Goal: Find specific page/section: Find specific page/section

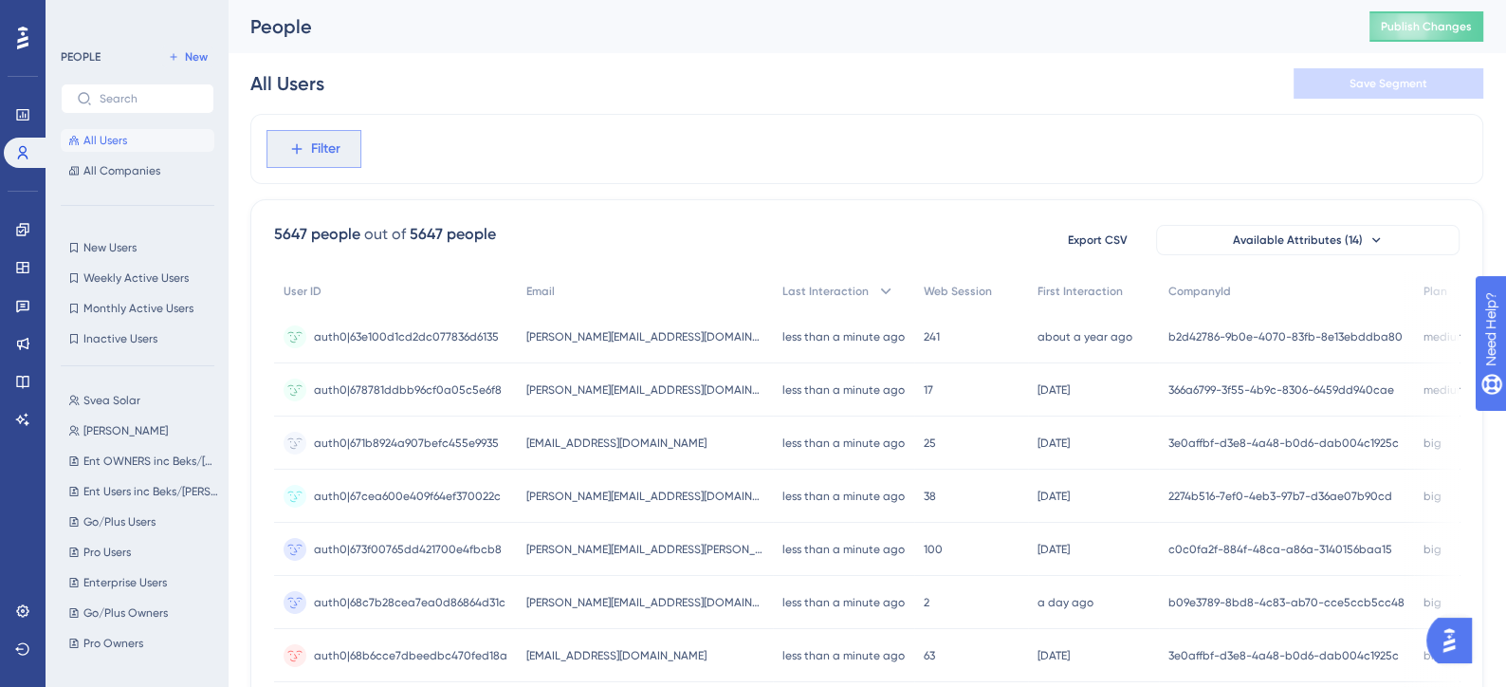
click at [328, 162] on button "Filter" at bounding box center [314, 149] width 95 height 38
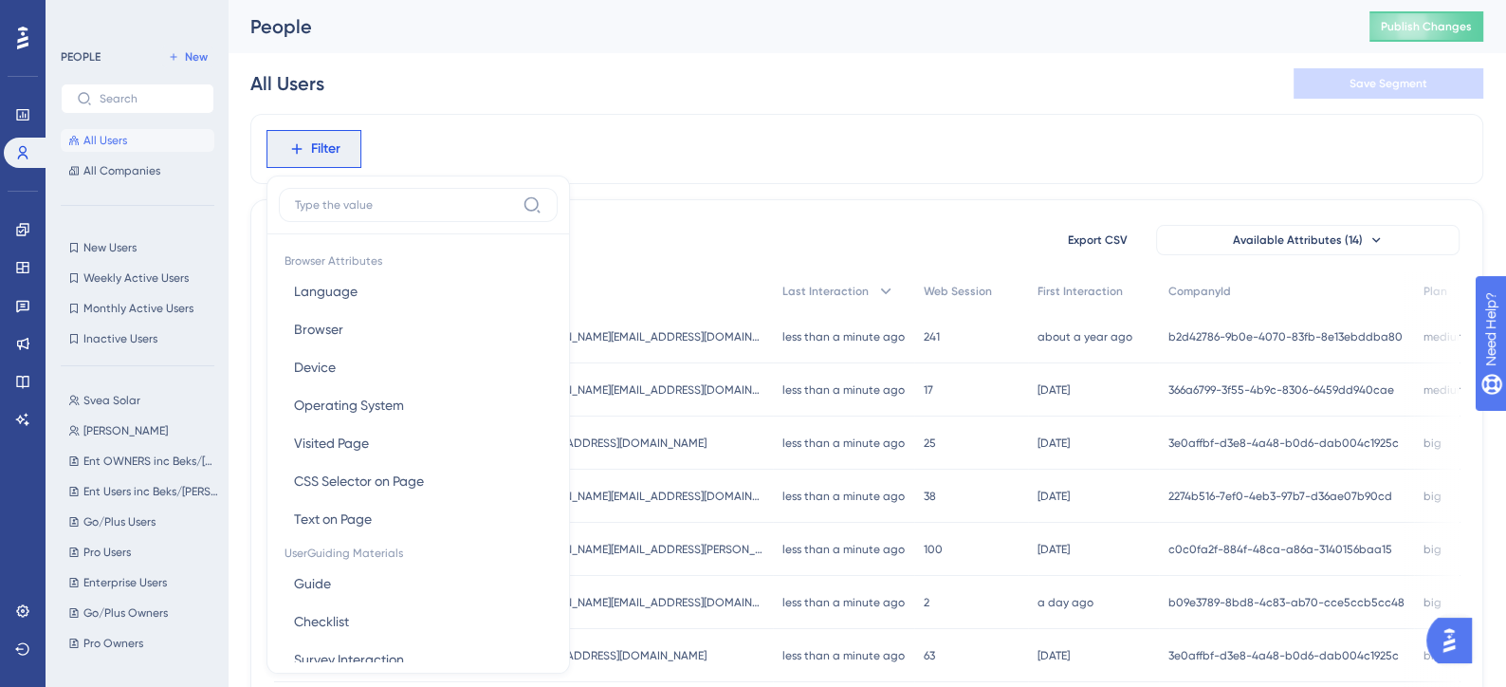
scroll to position [81, 0]
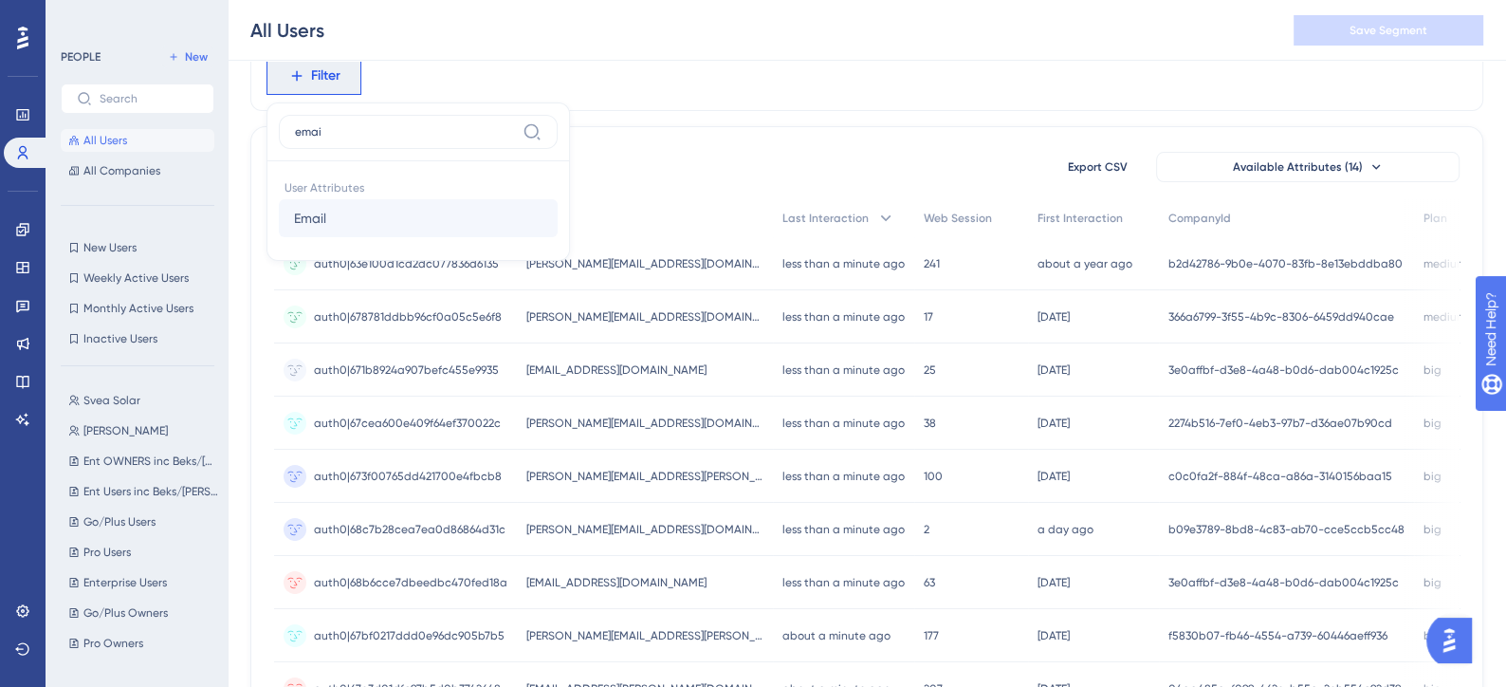
type input "emai"
click at [312, 223] on span "Email" at bounding box center [310, 218] width 32 height 23
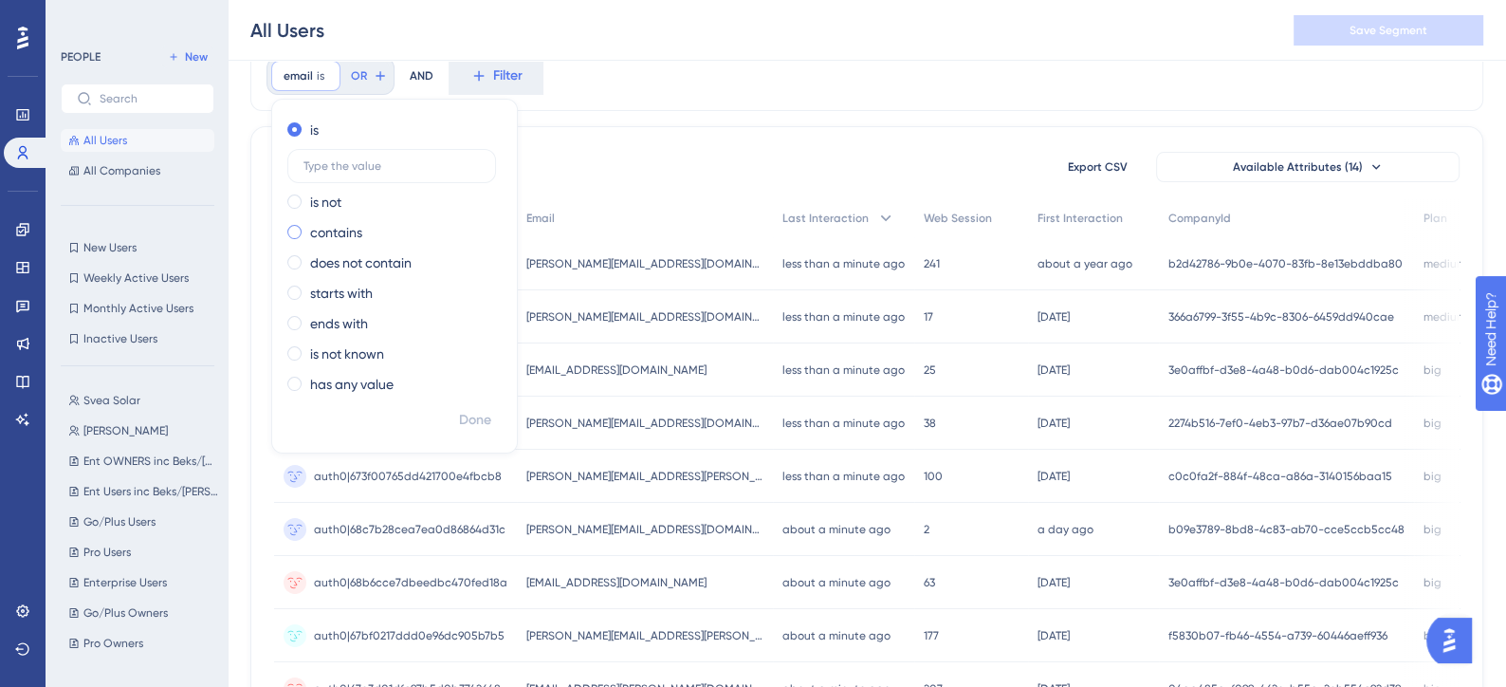
click at [329, 232] on label "contains" at bounding box center [336, 232] width 52 height 23
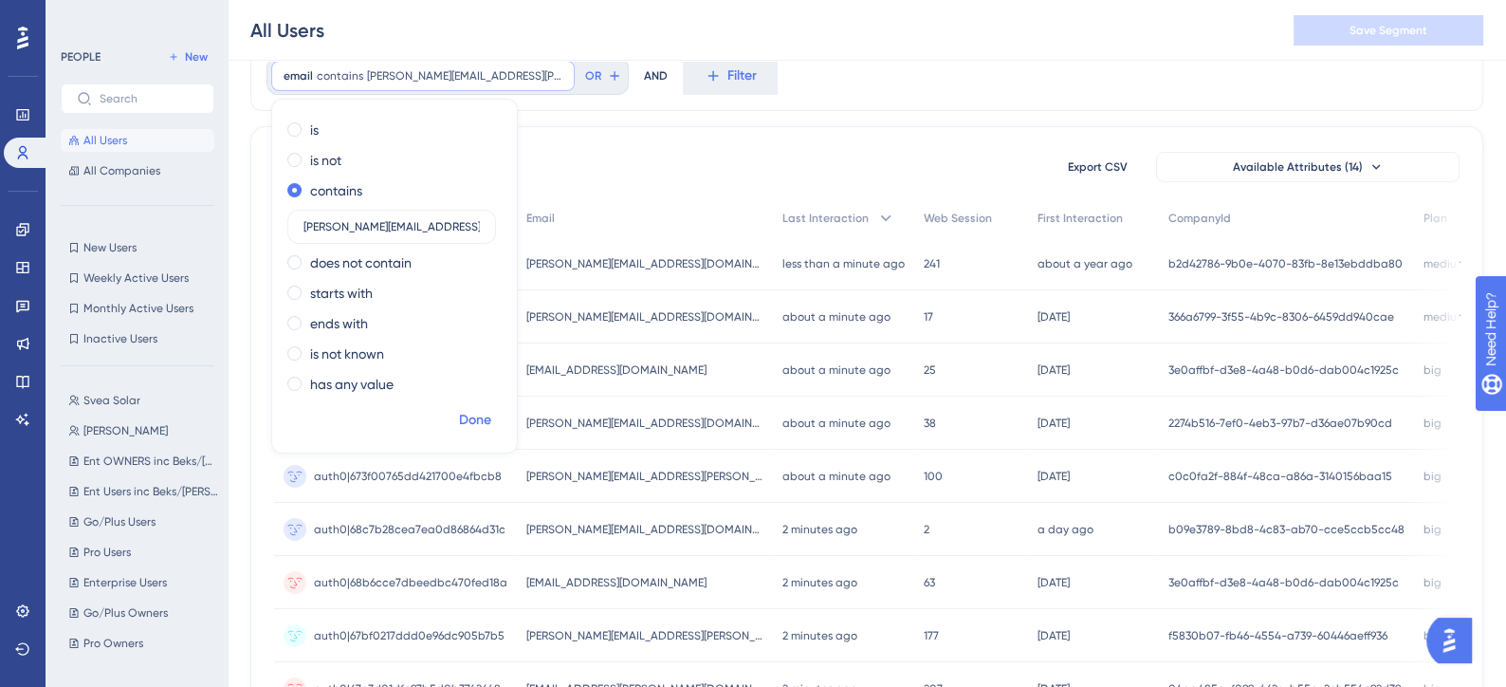
type input "[PERSON_NAME][EMAIL_ADDRESS][PERSON_NAME][DOMAIN_NAME]"
click at [489, 424] on span "Done" at bounding box center [475, 420] width 32 height 23
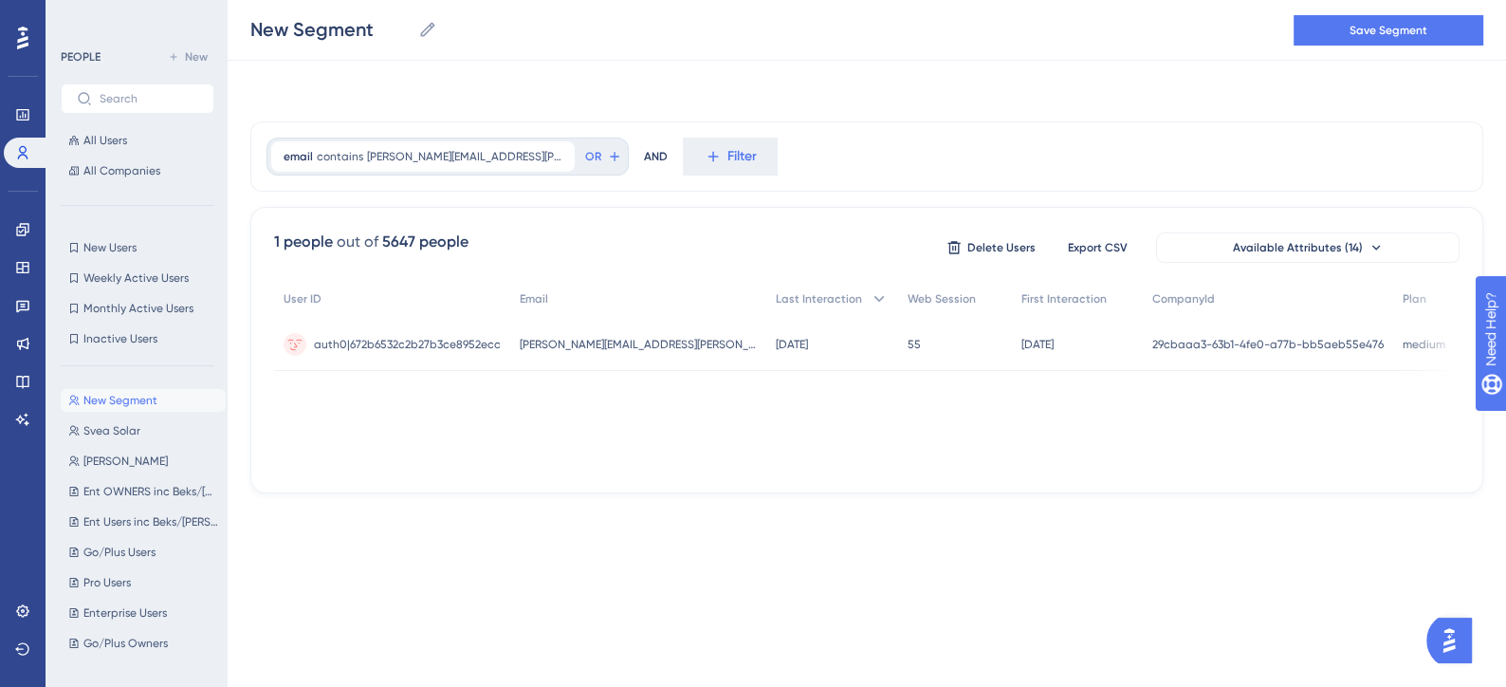
scroll to position [0, 0]
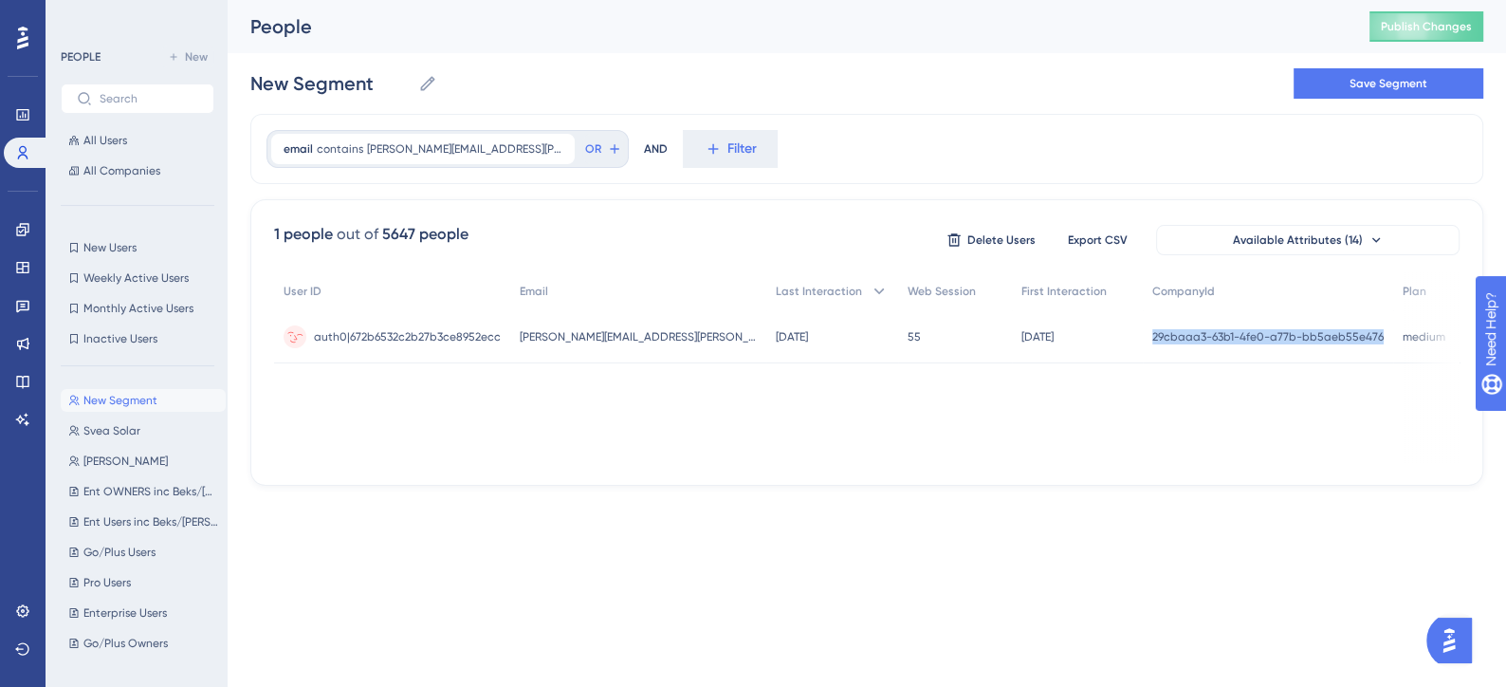
drag, startPoint x: 1091, startPoint y: 338, endPoint x: 1319, endPoint y: 336, distance: 227.7
click at [1319, 336] on div "29cbaaa3-63b1-4fe0-a77b-bb5aeb55e476 29cbaaa3-63b1-4fe0-a77b-bb5aeb55e476" at bounding box center [1268, 336] width 250 height 53
copy span "29cbaaa3-63b1-4fe0-a77b-bb5aeb55e476"
click at [659, 330] on span "[PERSON_NAME][EMAIL_ADDRESS][PERSON_NAME][DOMAIN_NAME]" at bounding box center [638, 336] width 237 height 15
click at [578, 331] on span "[PERSON_NAME][EMAIL_ADDRESS][PERSON_NAME][DOMAIN_NAME]" at bounding box center [638, 336] width 237 height 15
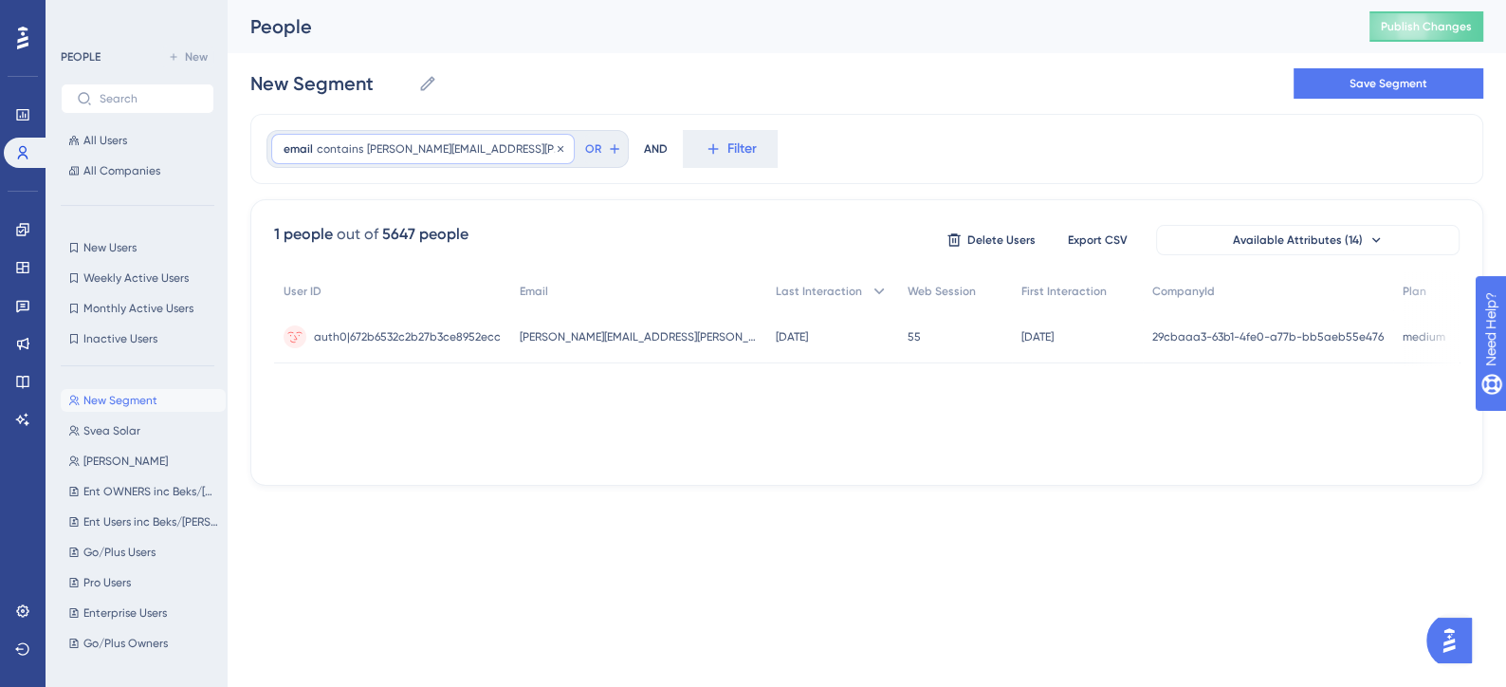
click at [360, 158] on div "email contains [PERSON_NAME][EMAIL_ADDRESS][PERSON_NAME][DOMAIN_NAME] [PERSON_N…" at bounding box center [423, 149] width 304 height 30
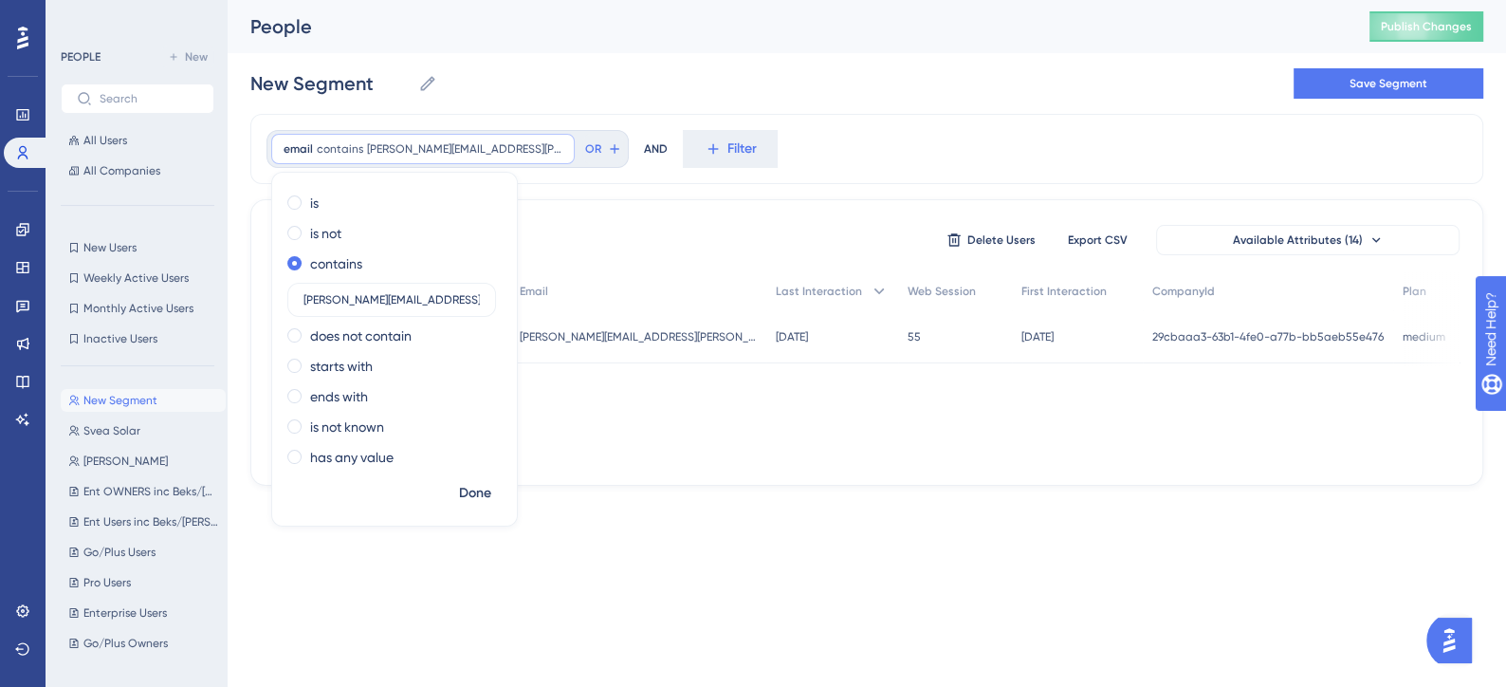
drag, startPoint x: 378, startPoint y: 303, endPoint x: 274, endPoint y: 295, distance: 103.7
click at [274, 295] on div "is is not contains [PERSON_NAME][EMAIL_ADDRESS][PERSON_NAME][DOMAIN_NAME] does …" at bounding box center [394, 332] width 245 height 288
drag, startPoint x: 357, startPoint y: 298, endPoint x: 422, endPoint y: 303, distance: 65.6
click at [422, 303] on input "@[DOMAIN_NAME]" at bounding box center [392, 299] width 176 height 13
type input "@meadow"
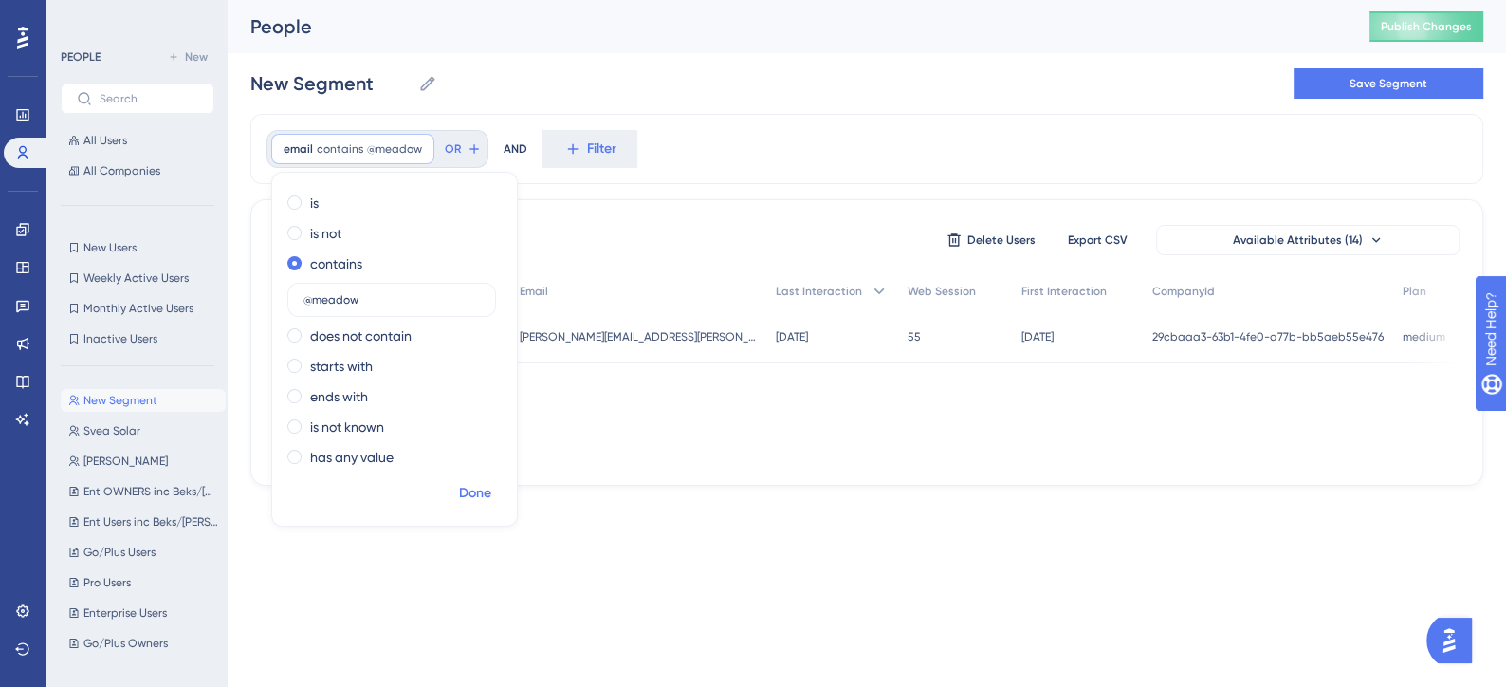
click at [485, 500] on span "Done" at bounding box center [475, 493] width 32 height 23
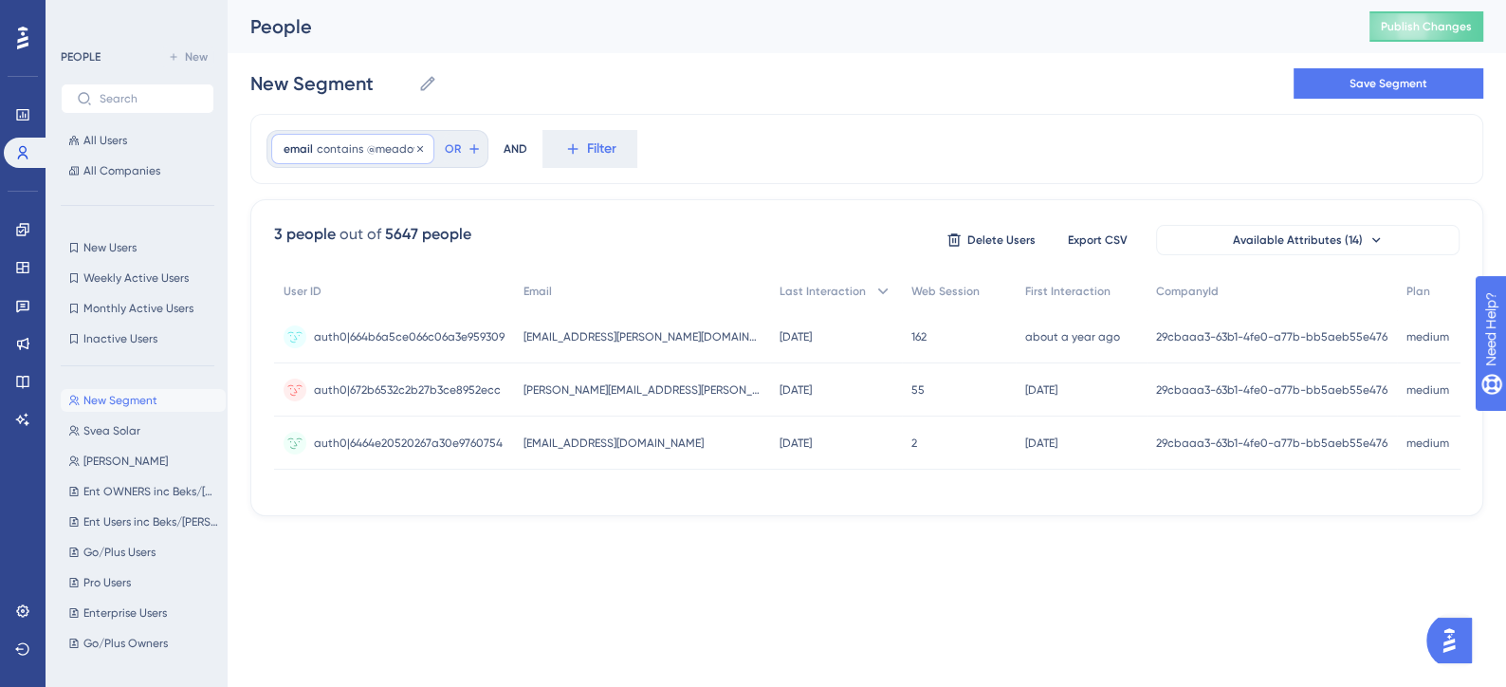
click at [391, 151] on span "@meadow" at bounding box center [394, 148] width 55 height 15
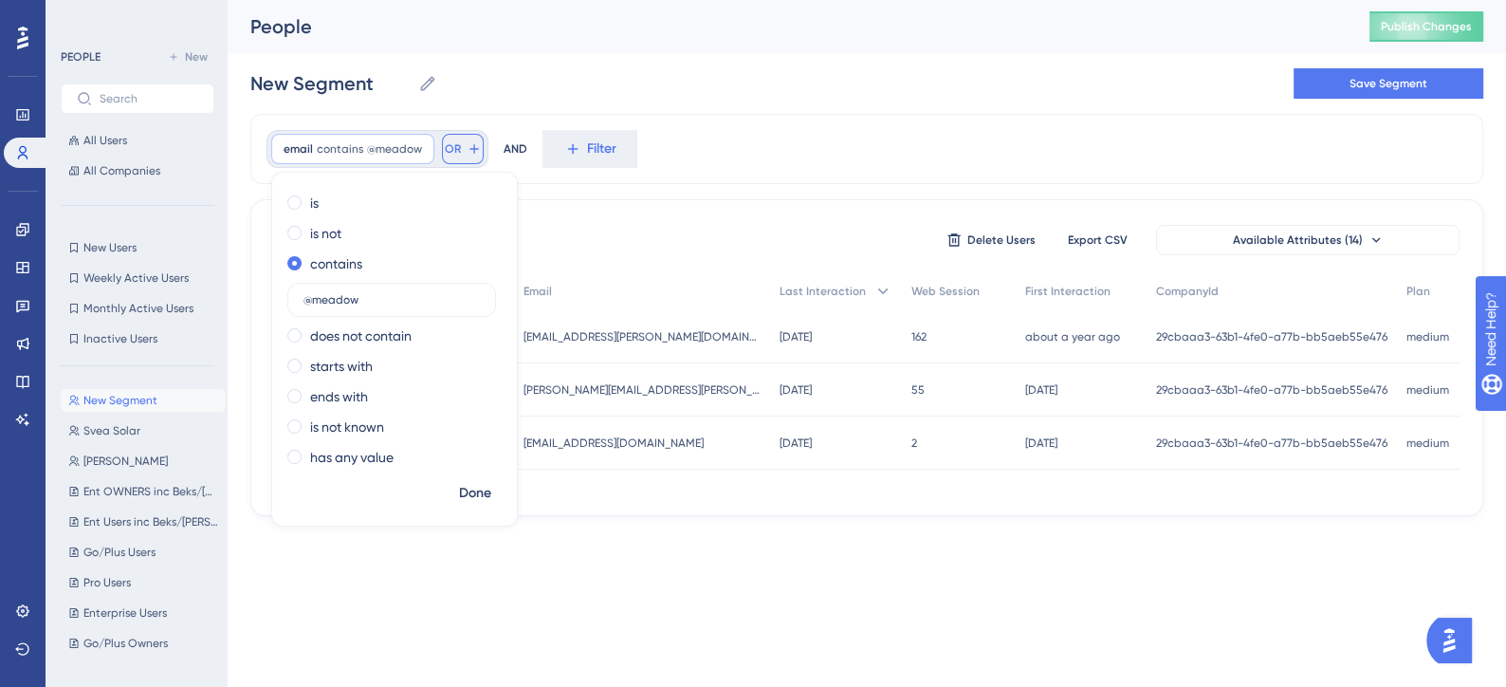
click at [456, 142] on button "OR" at bounding box center [463, 149] width 42 height 30
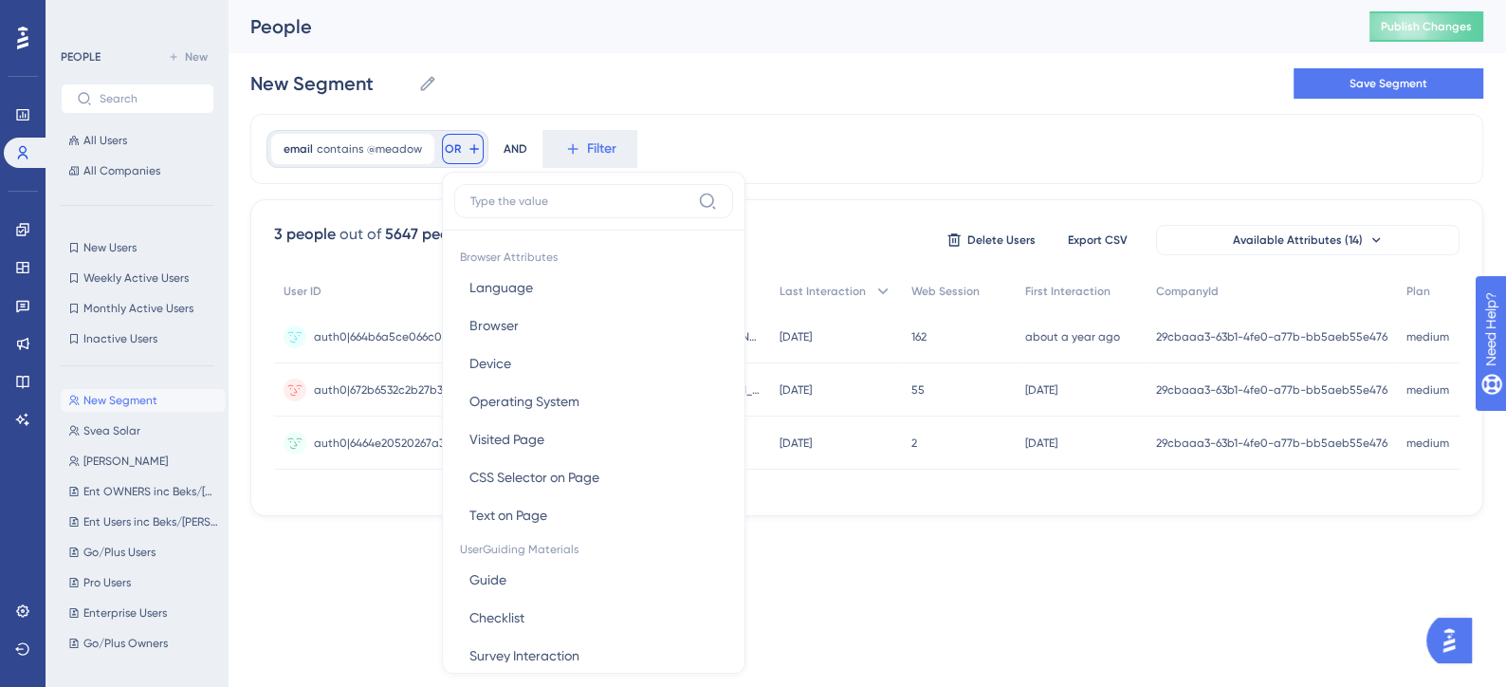
scroll to position [78, 0]
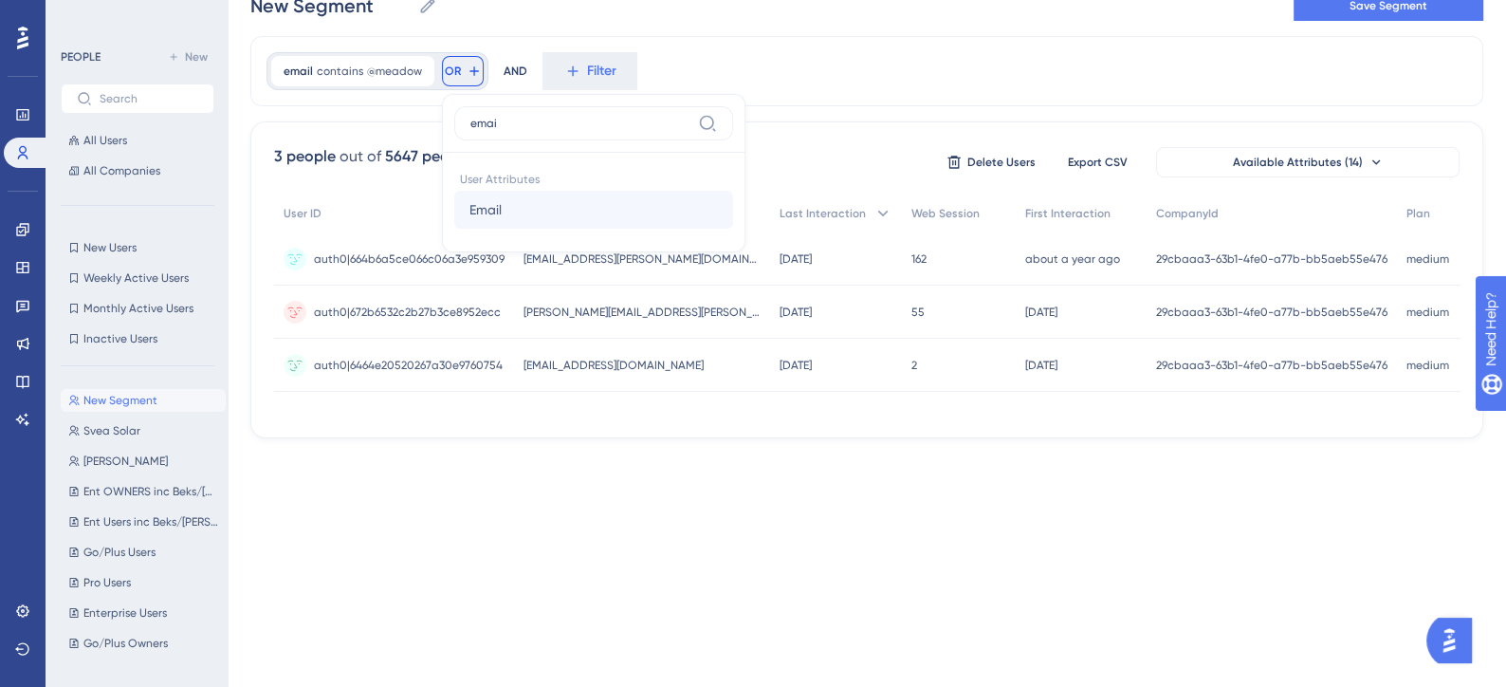
type input "emai"
click at [536, 214] on button "Email Email" at bounding box center [593, 210] width 279 height 38
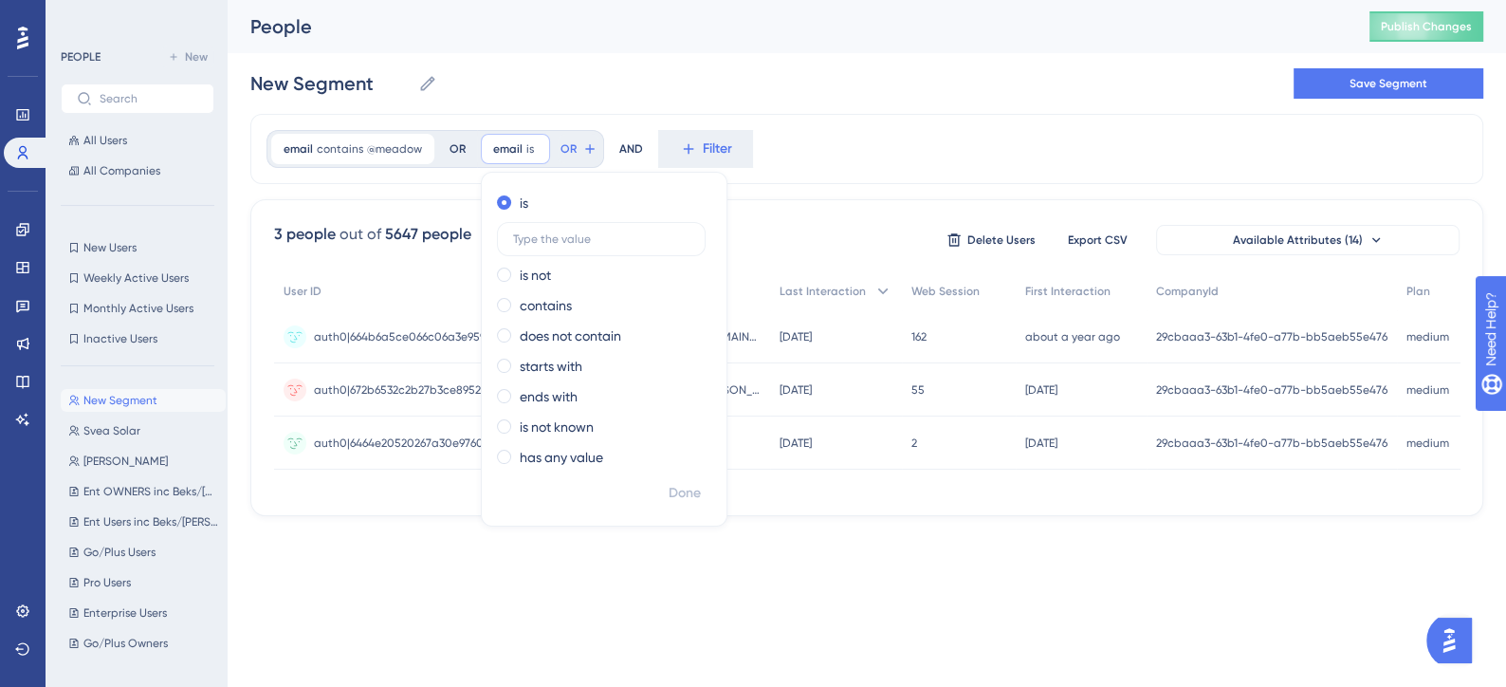
scroll to position [0, 0]
click at [557, 297] on label "contains" at bounding box center [546, 305] width 52 height 23
type input "@[DOMAIN_NAME]"
click at [686, 490] on span "Done" at bounding box center [685, 493] width 32 height 23
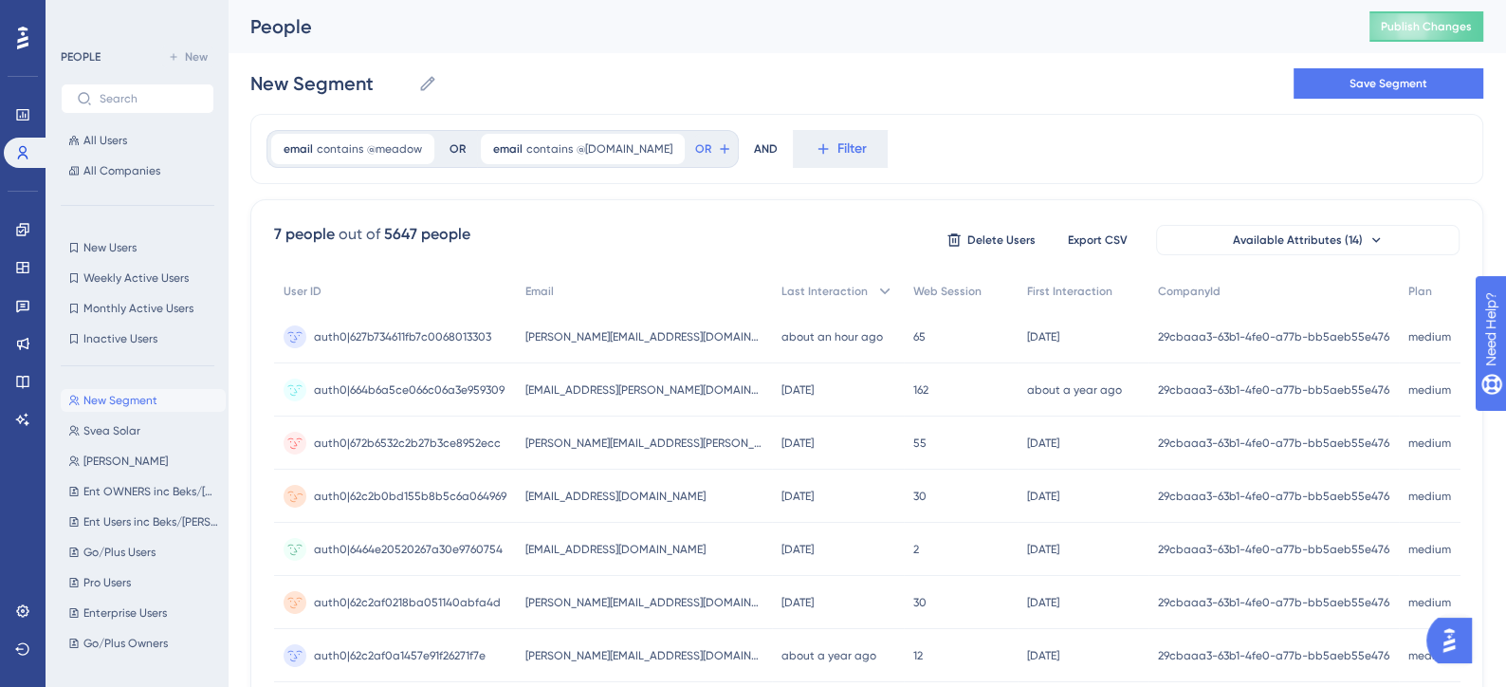
scroll to position [114, 0]
